Goal: Find specific page/section: Find specific page/section

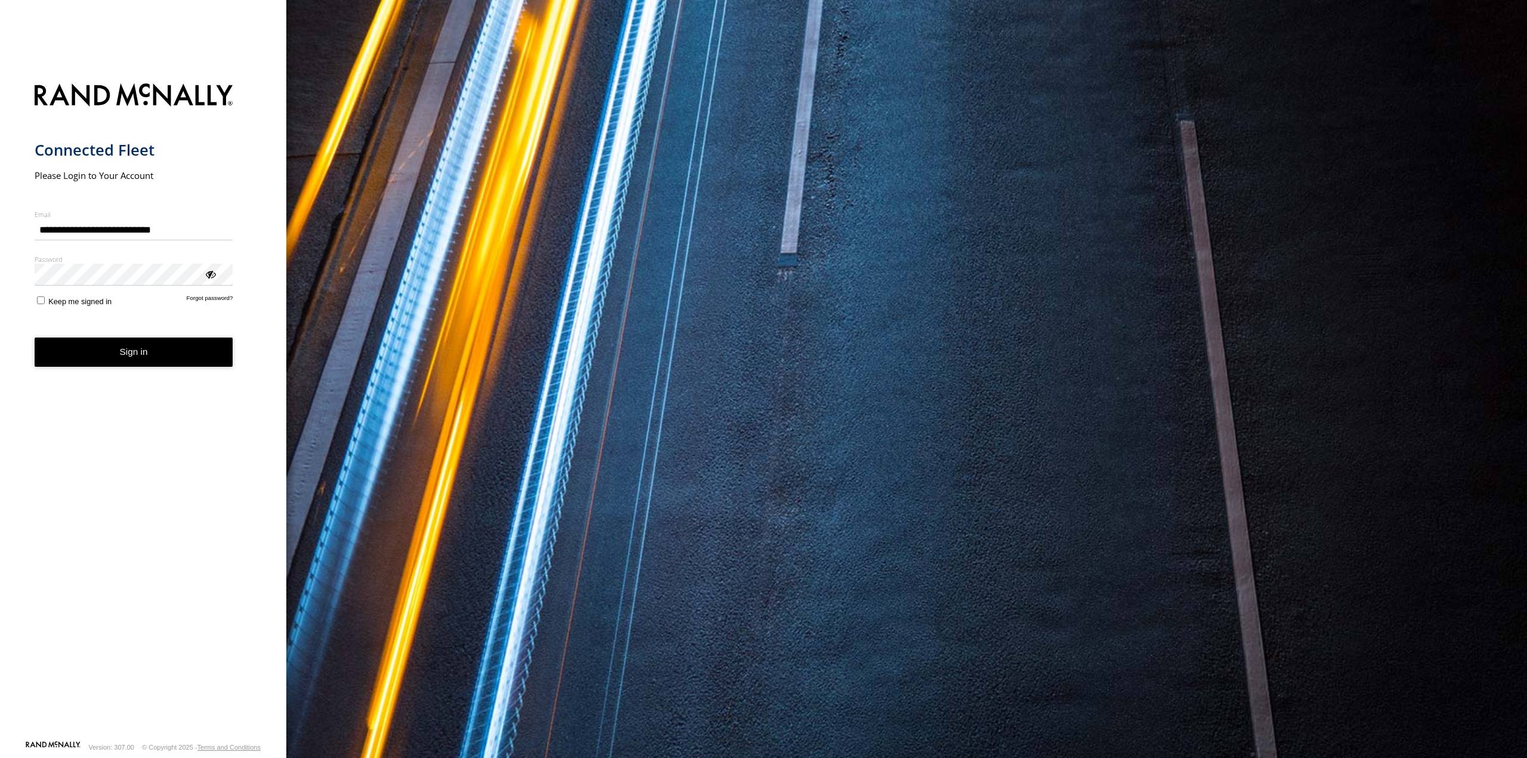
click at [81, 354] on button "Sign in" at bounding box center [134, 352] width 199 height 29
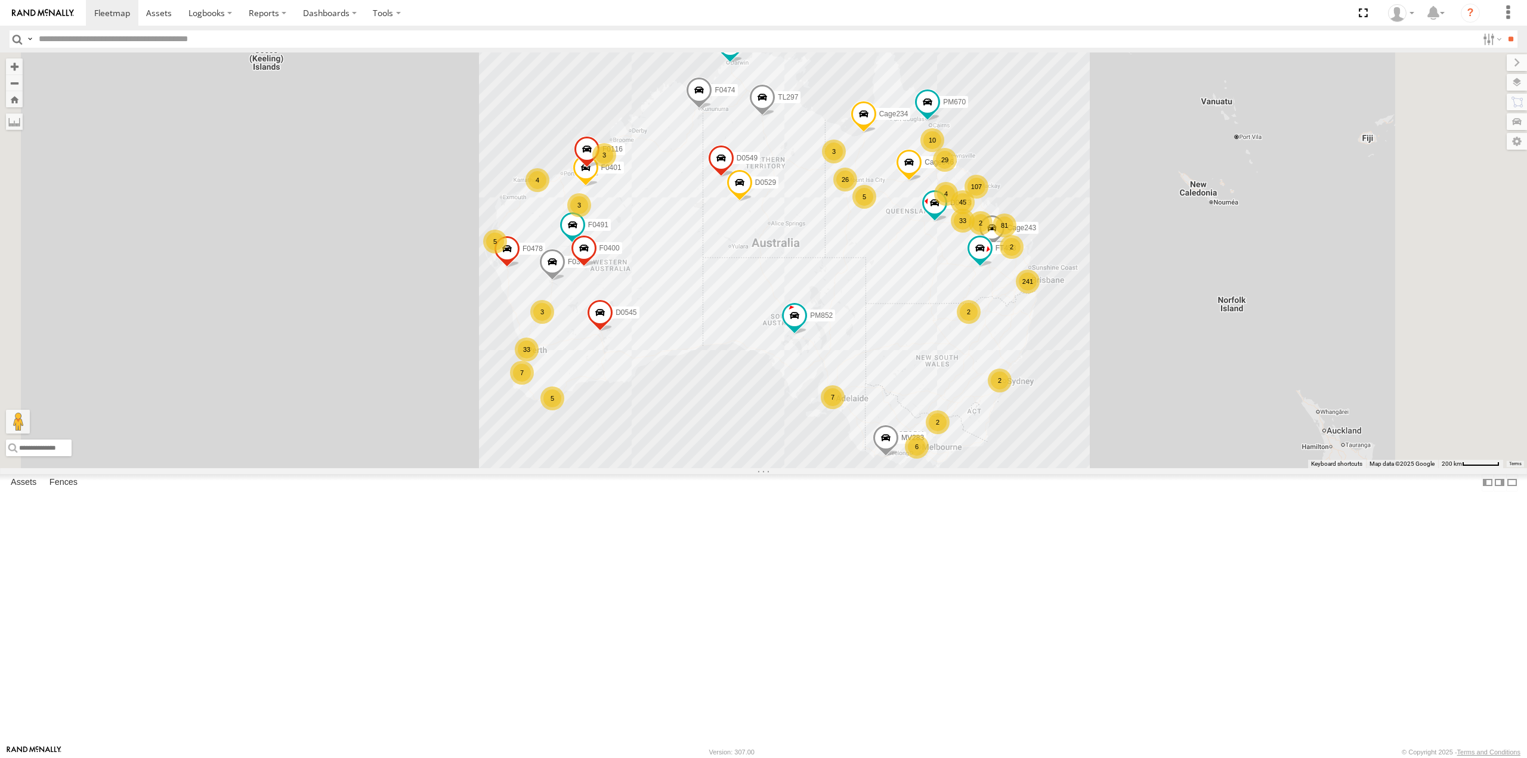
click at [126, 42] on input "text" at bounding box center [755, 38] width 1443 height 17
type input "*****"
click at [1503, 30] on input "**" at bounding box center [1510, 38] width 14 height 17
